Goal: Information Seeking & Learning: Learn about a topic

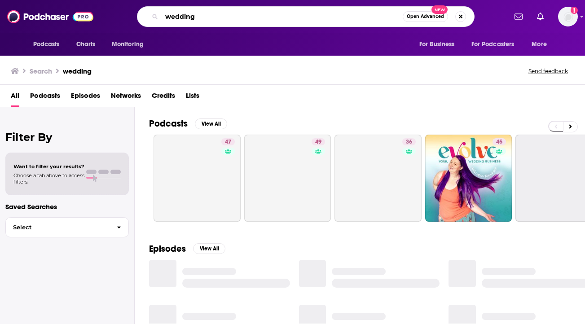
drag, startPoint x: 212, startPoint y: 10, endPoint x: 168, endPoint y: 9, distance: 44.0
click at [168, 9] on div "wedding Open Advanced New" at bounding box center [306, 16] width 338 height 21
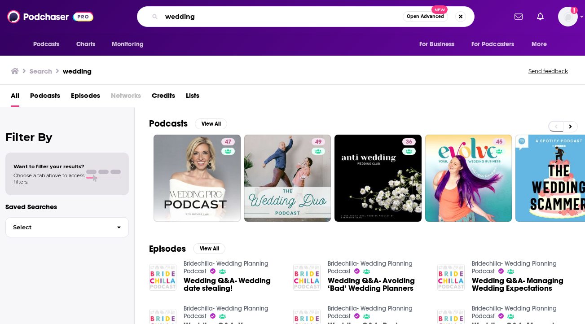
drag, startPoint x: 202, startPoint y: 21, endPoint x: 131, endPoint y: 19, distance: 71.4
click at [131, 20] on div "wedding Open Advanced New" at bounding box center [305, 16] width 401 height 21
type input "software engineering radio"
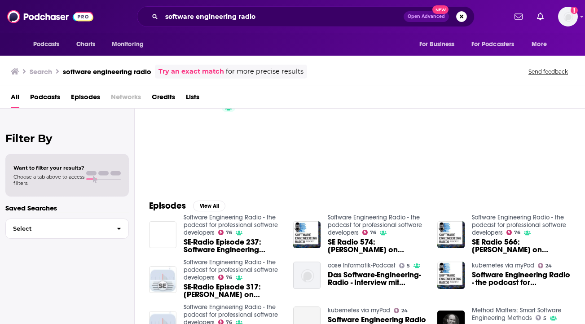
scroll to position [19, 0]
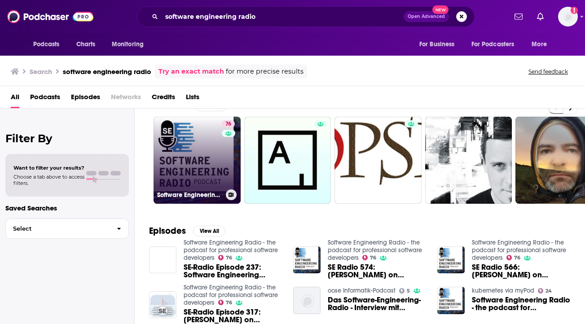
click at [189, 168] on link "76 Software Engineering Radio - the podcast for professional software developers" at bounding box center [197, 160] width 87 height 87
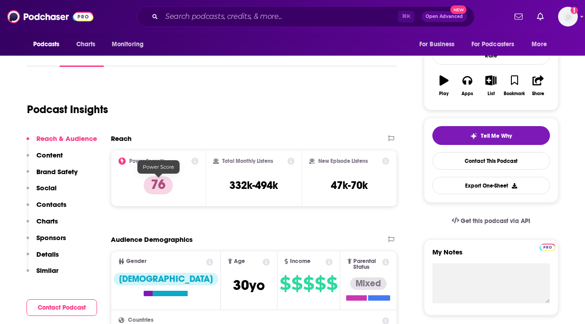
scroll to position [131, 0]
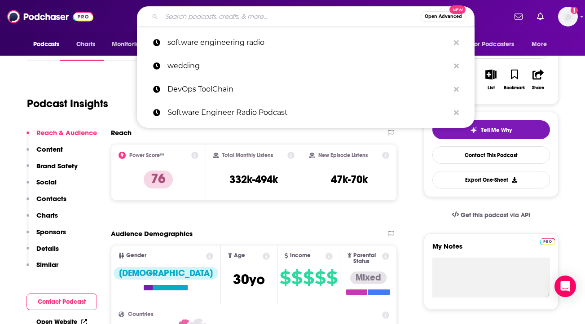
click at [231, 15] on input "Search podcasts, credits, & more..." at bounding box center [291, 16] width 259 height 14
paste input "TestGuild Performance Podcast"
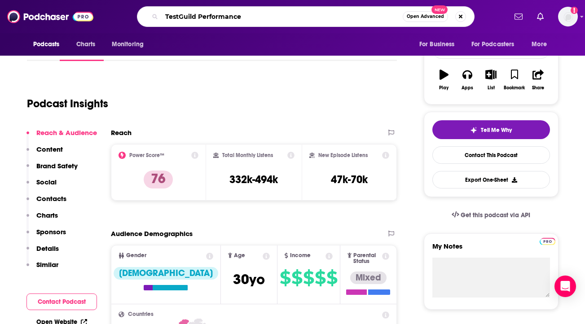
type input "TestGuild Performance"
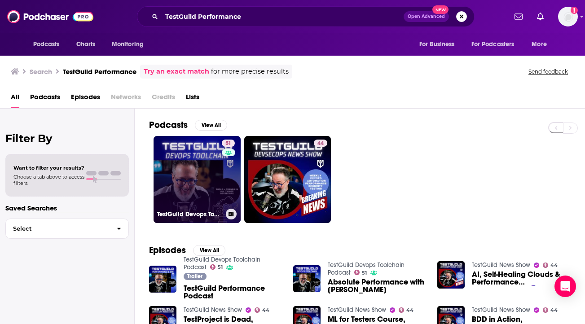
click at [201, 186] on link "51 TestGuild Devops Toolchain Podcast" at bounding box center [197, 179] width 87 height 87
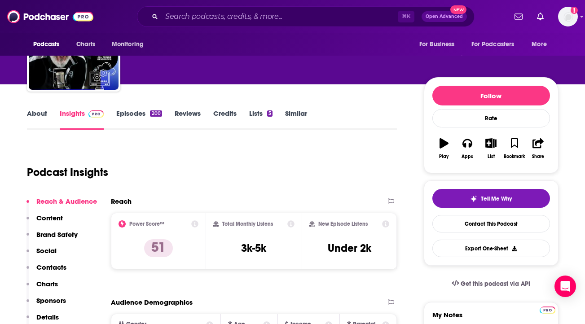
scroll to position [73, 0]
